Goal: Information Seeking & Learning: Learn about a topic

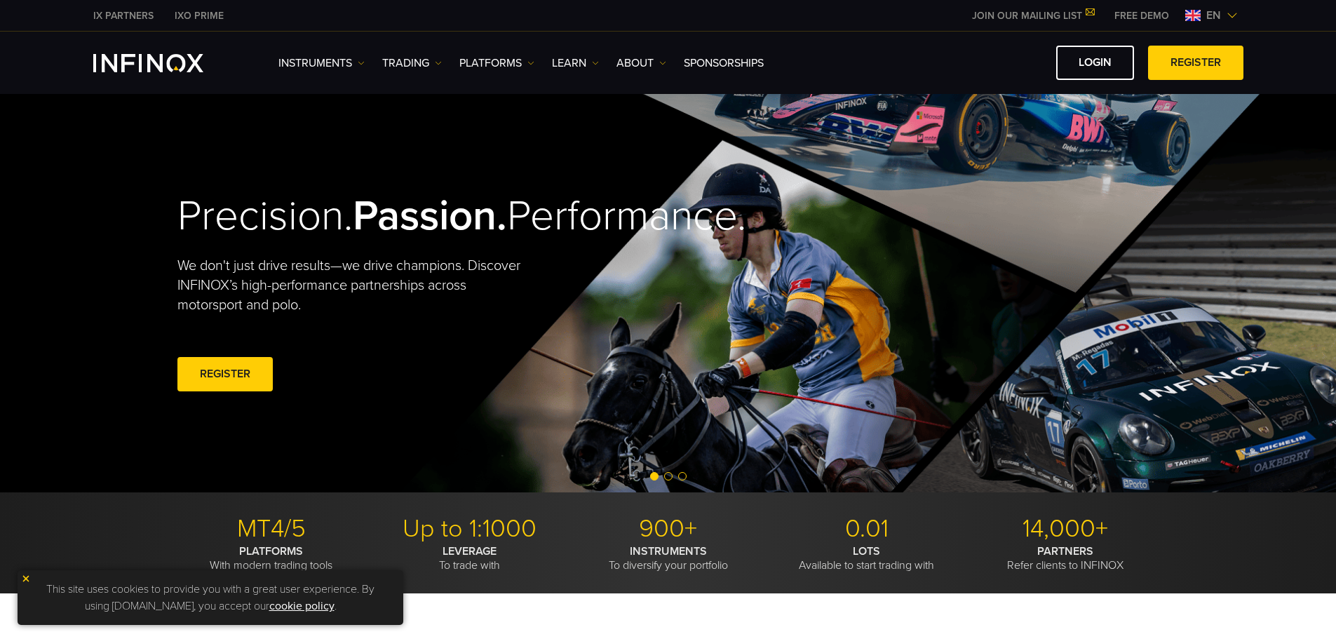
click at [848, 45] on div "Instruments Instruments Product Information TRADING" at bounding box center [668, 63] width 1336 height 62
click at [349, 65] on link "Instruments" at bounding box center [321, 63] width 86 height 17
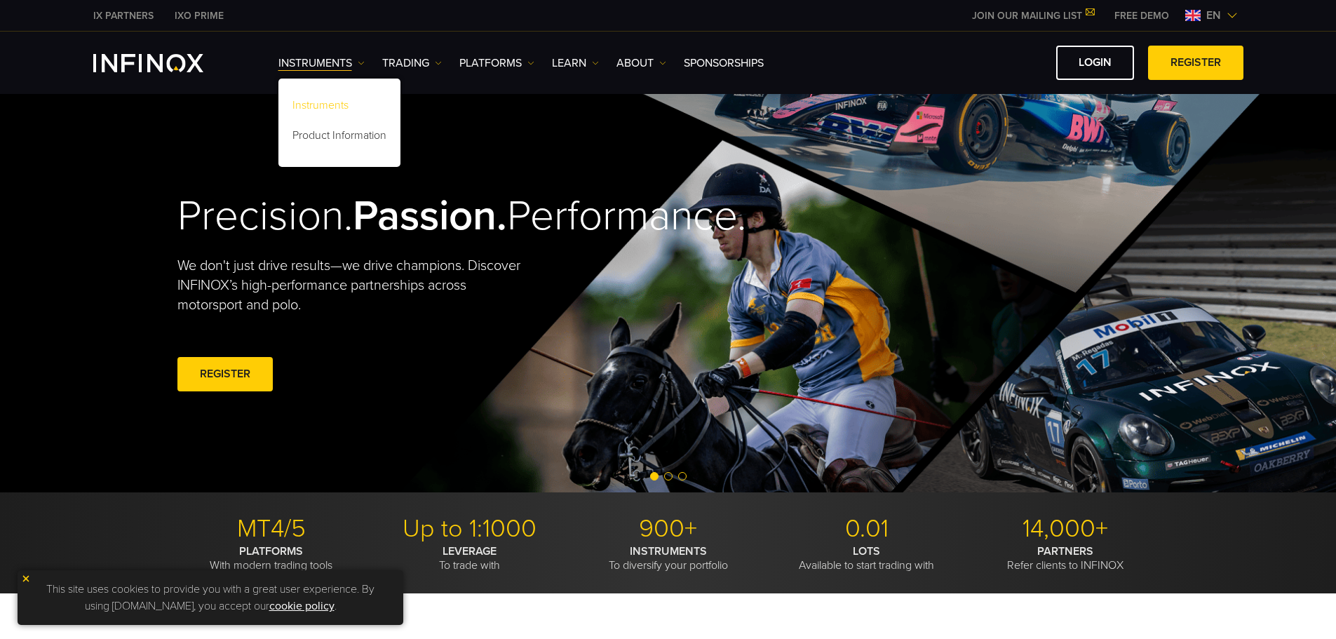
click at [349, 107] on link "Instruments" at bounding box center [339, 108] width 122 height 30
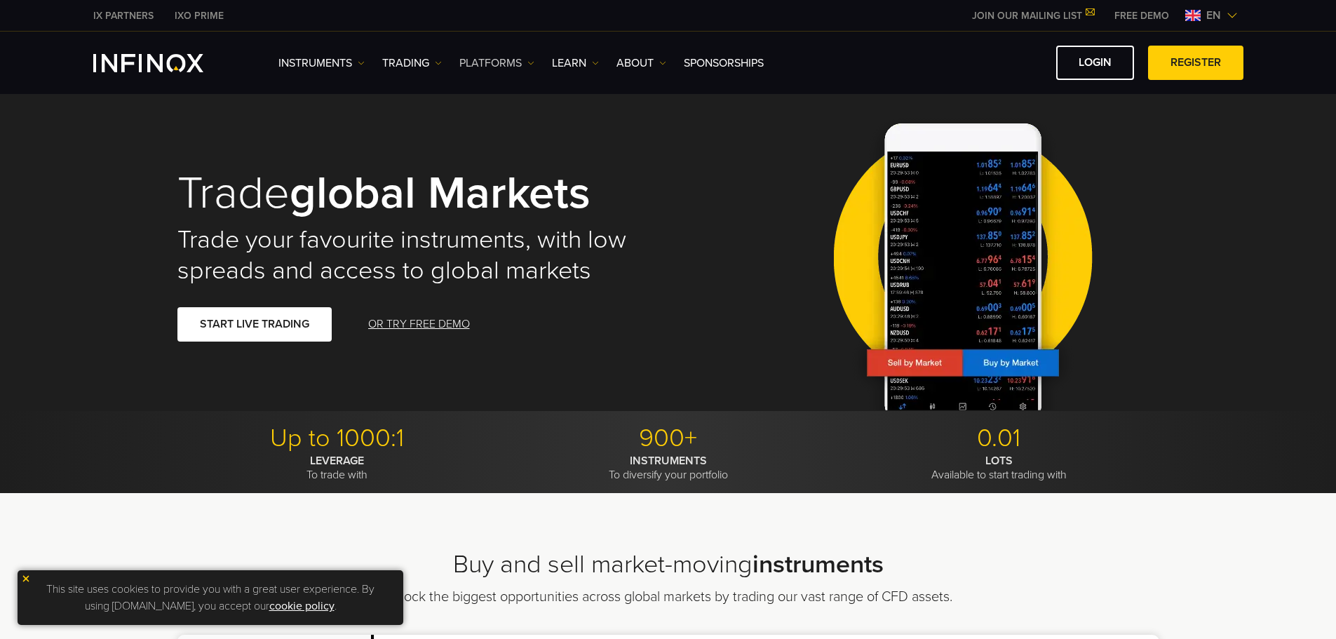
click at [525, 57] on link "PLATFORMS" at bounding box center [496, 63] width 75 height 17
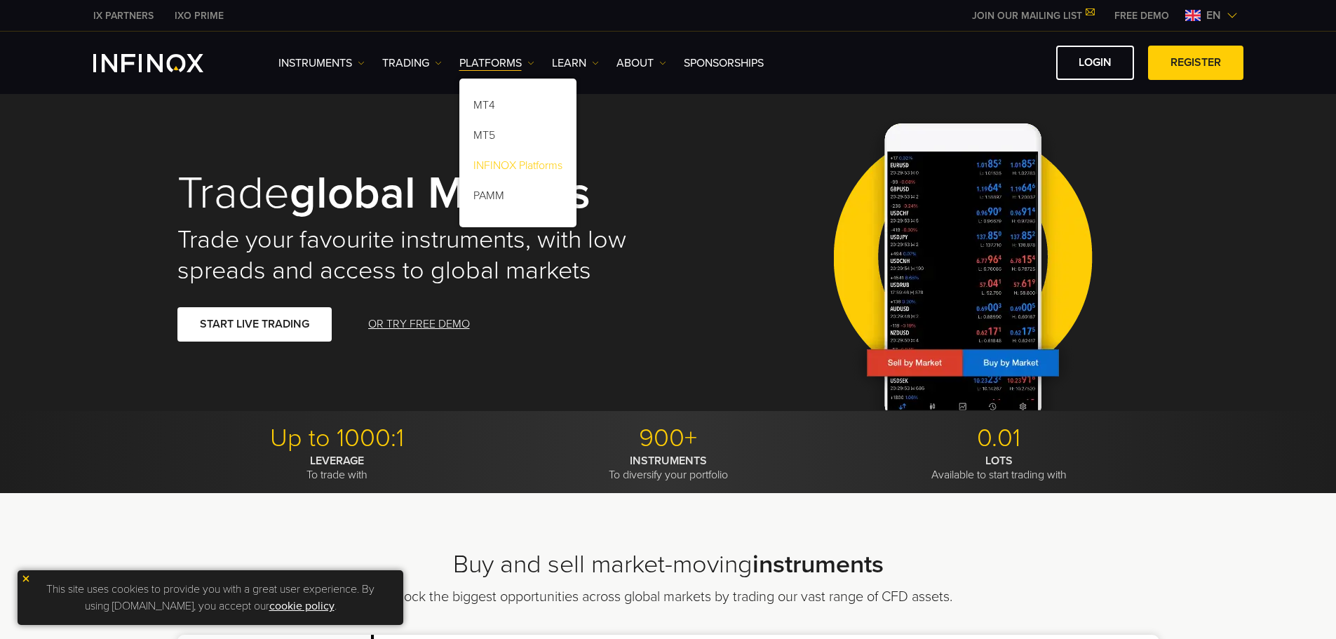
click at [502, 172] on link "INFINOX Platforms" at bounding box center [517, 168] width 117 height 30
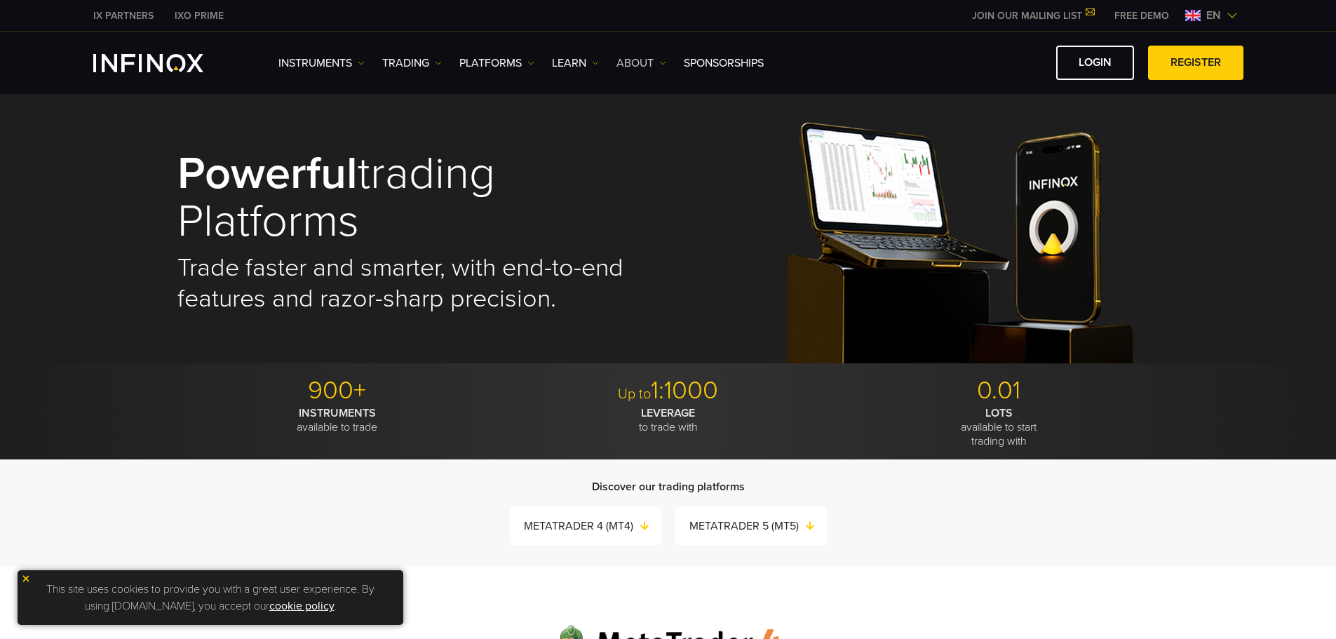
click at [649, 66] on link "ABOUT" at bounding box center [641, 63] width 50 height 17
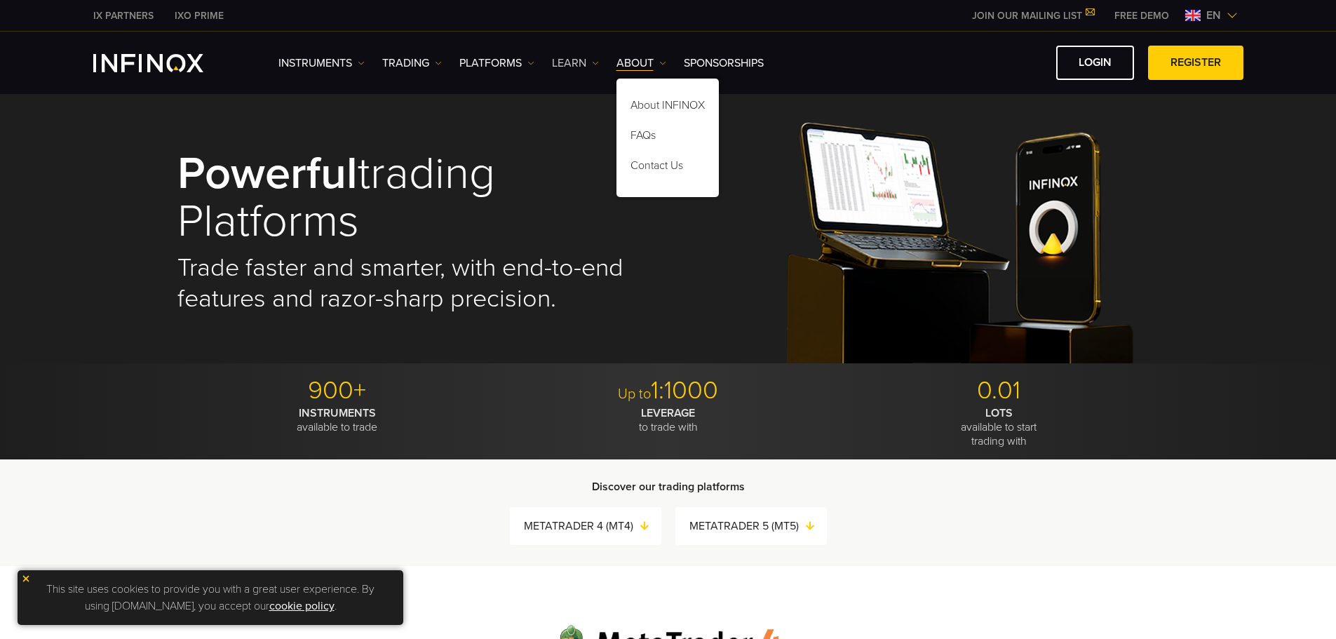
click at [559, 67] on link "Learn" at bounding box center [575, 63] width 47 height 17
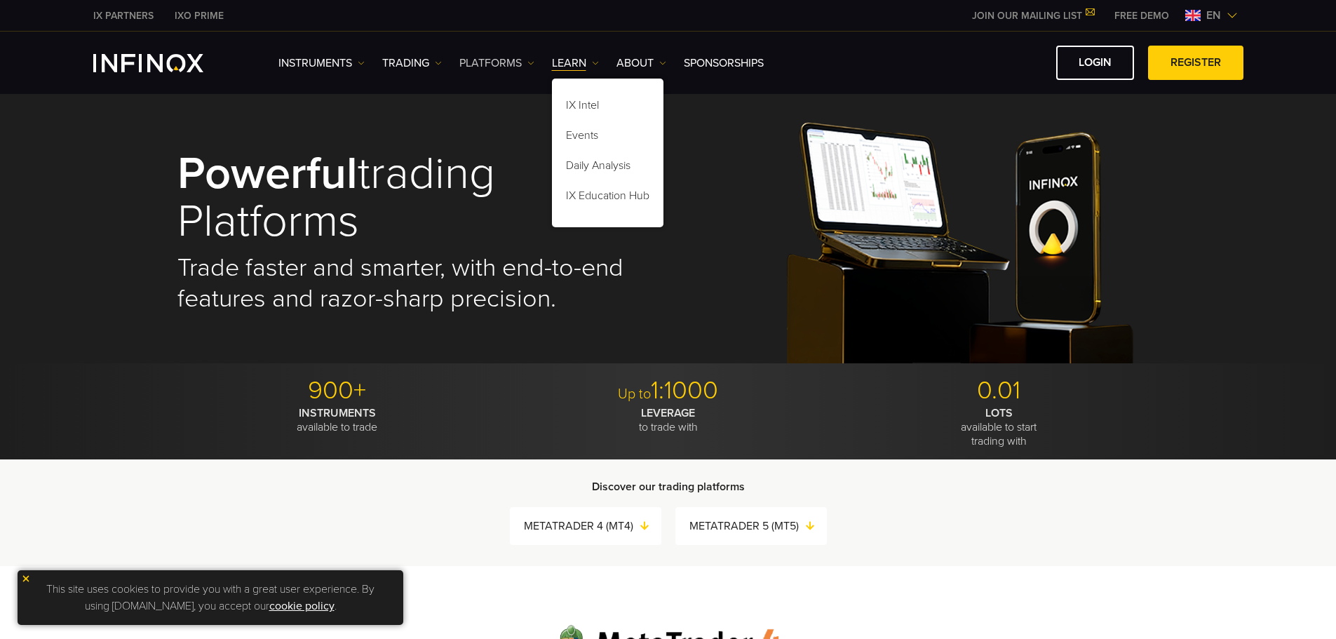
click at [518, 66] on link "PLATFORMS" at bounding box center [496, 63] width 75 height 17
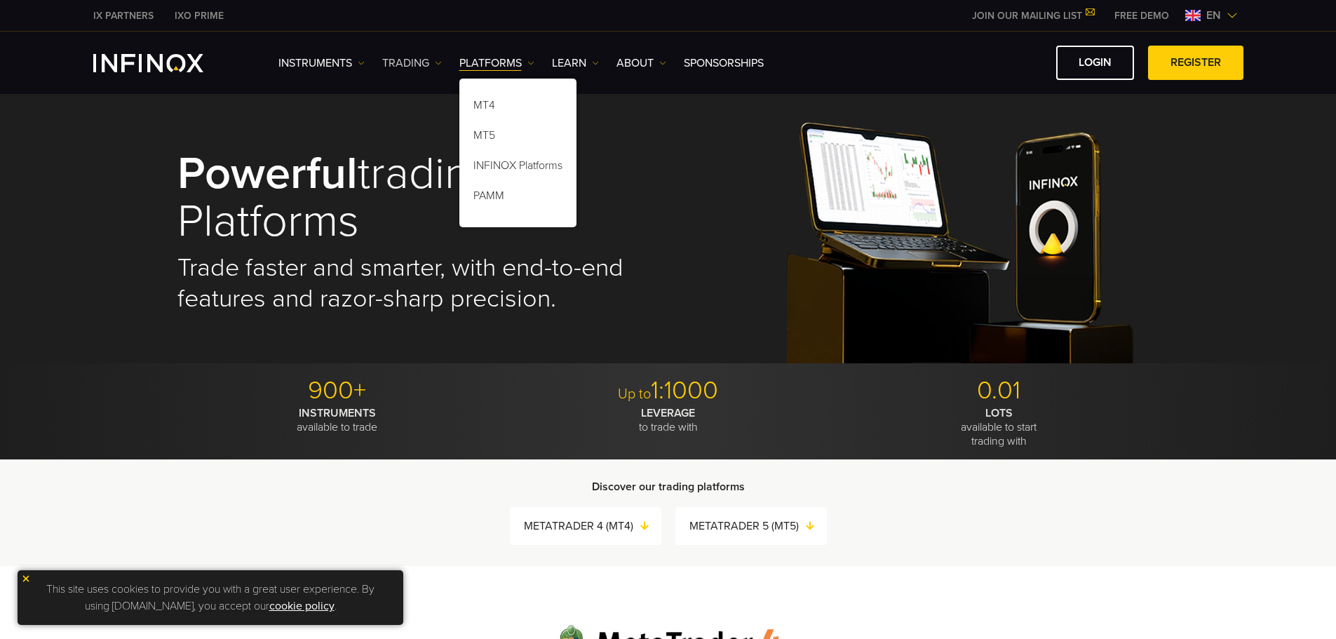
click at [421, 66] on link "TRADING" at bounding box center [412, 63] width 60 height 17
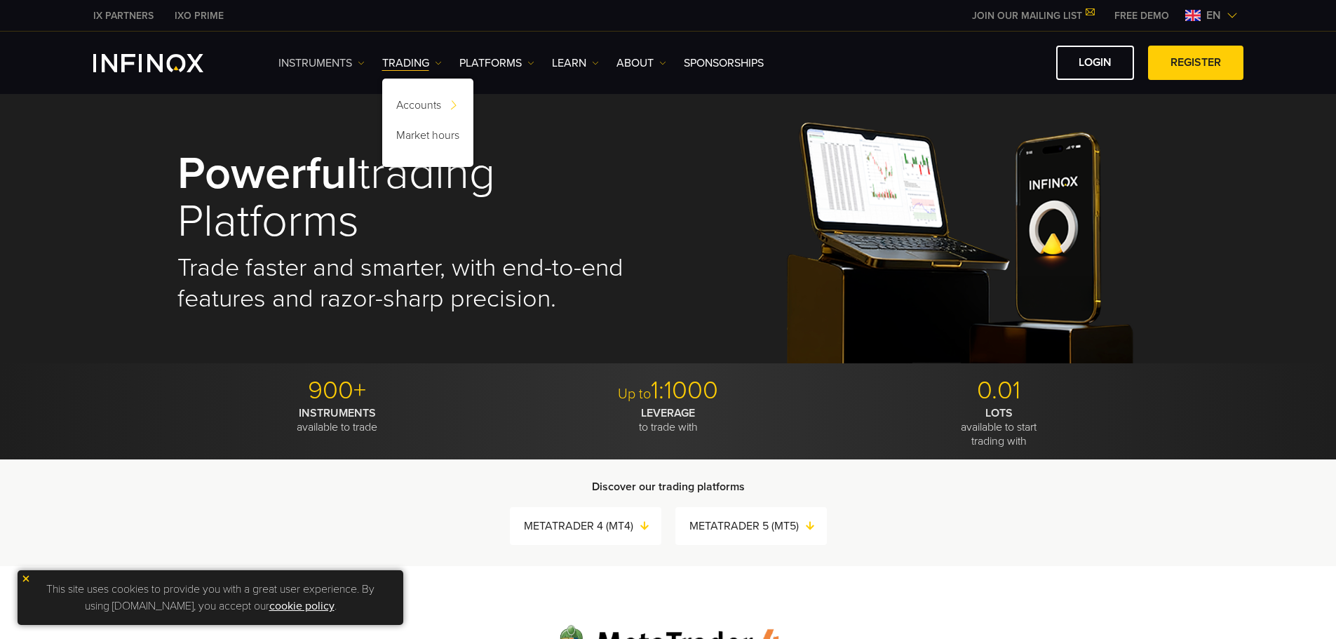
click at [349, 67] on link "Instruments" at bounding box center [321, 63] width 86 height 17
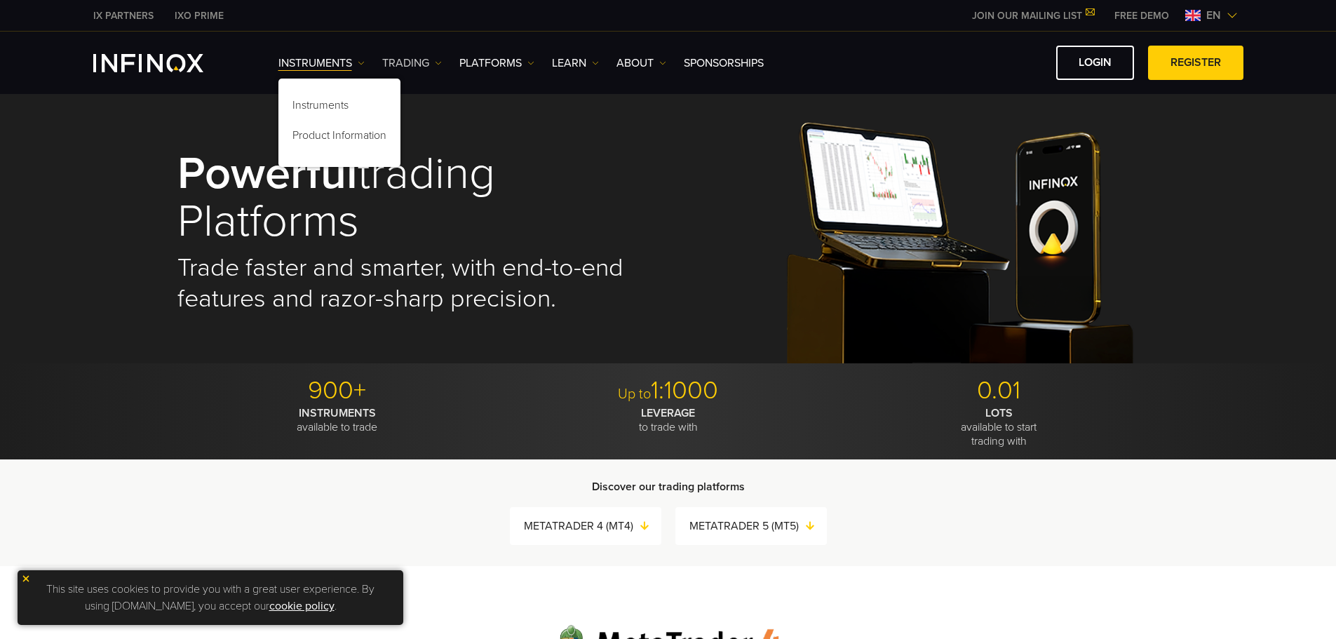
click at [420, 61] on link "TRADING" at bounding box center [412, 63] width 60 height 17
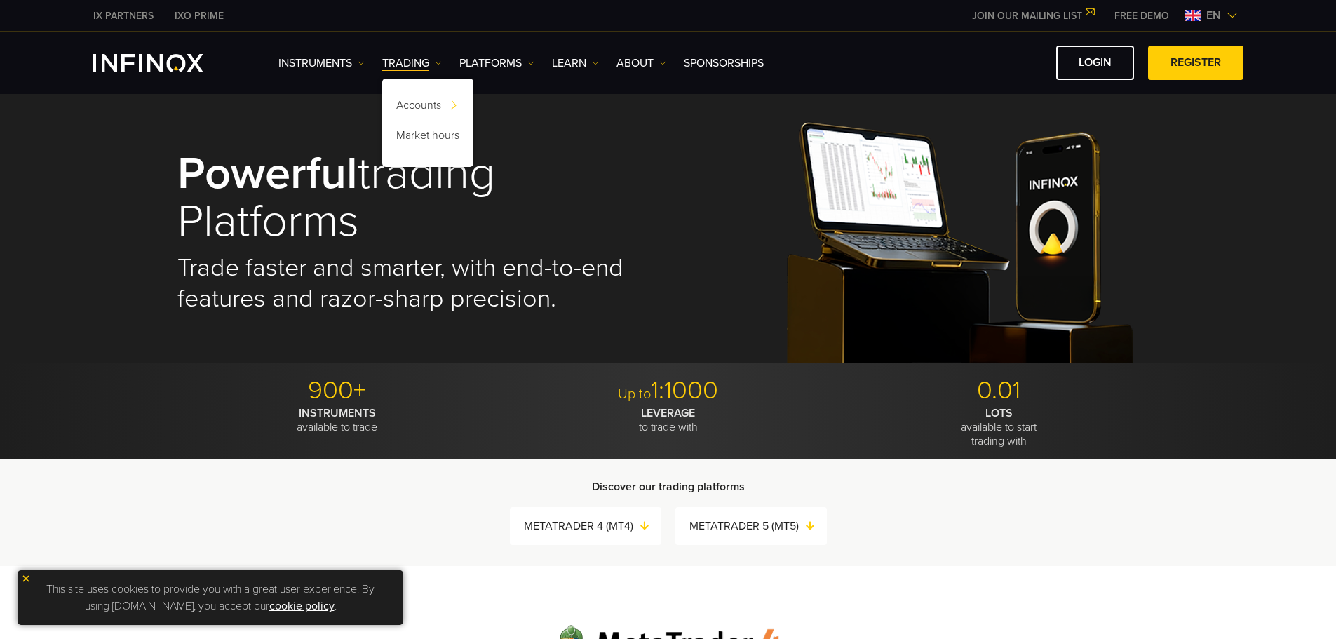
click at [426, 90] on div "Accounts Account funding Corporate Accounts Joint Accounts DEMO Market hours" at bounding box center [427, 123] width 91 height 88
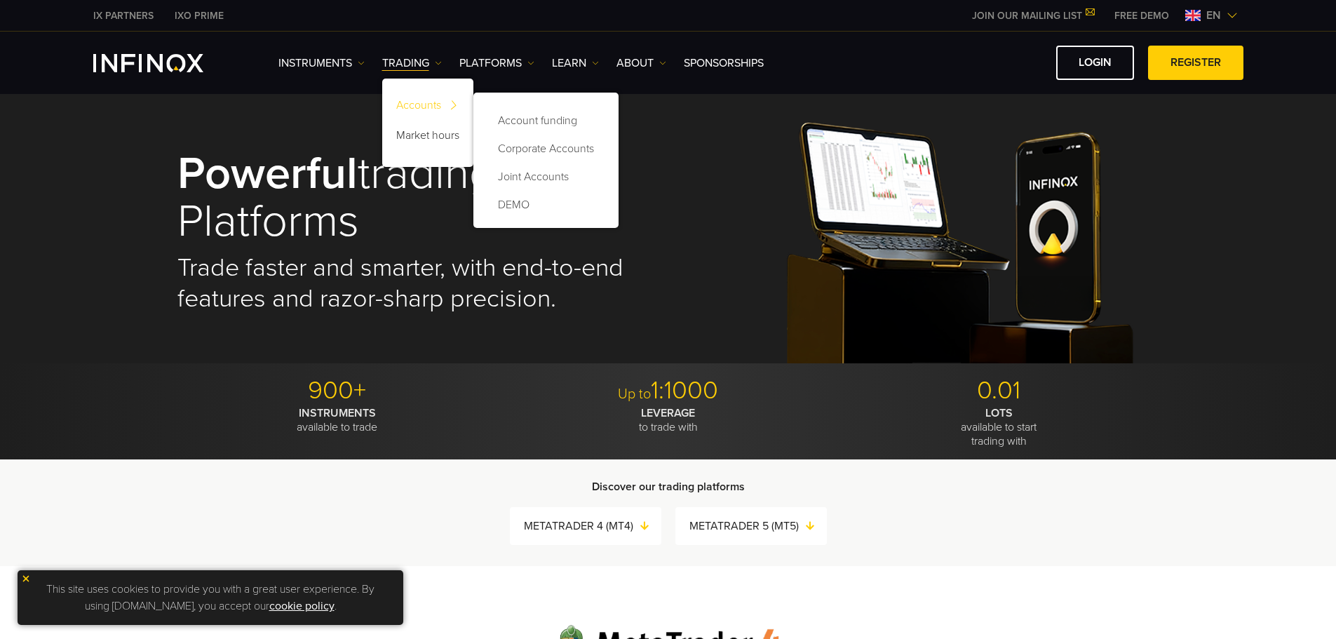
click at [427, 98] on link "Accounts" at bounding box center [427, 108] width 91 height 30
